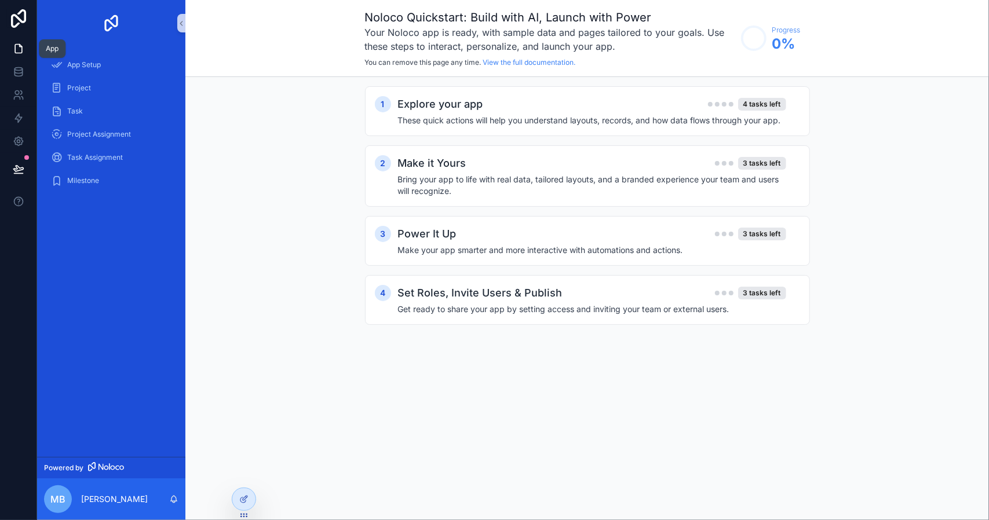
click at [16, 48] on icon at bounding box center [19, 49] width 12 height 12
click at [21, 20] on icon at bounding box center [18, 18] width 15 height 19
click at [11, 19] on icon at bounding box center [18, 18] width 15 height 19
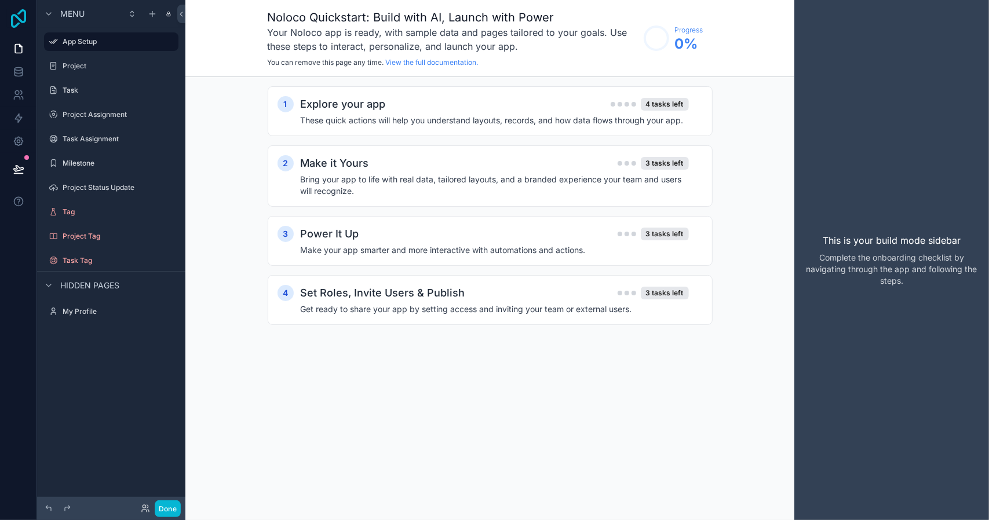
click at [25, 19] on icon at bounding box center [18, 18] width 15 height 19
